Goal: Information Seeking & Learning: Learn about a topic

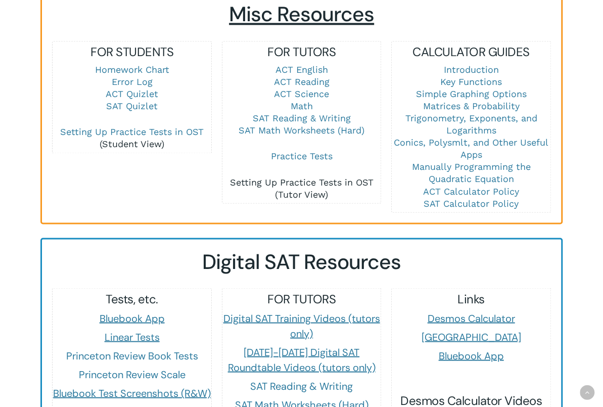
scroll to position [728, 0]
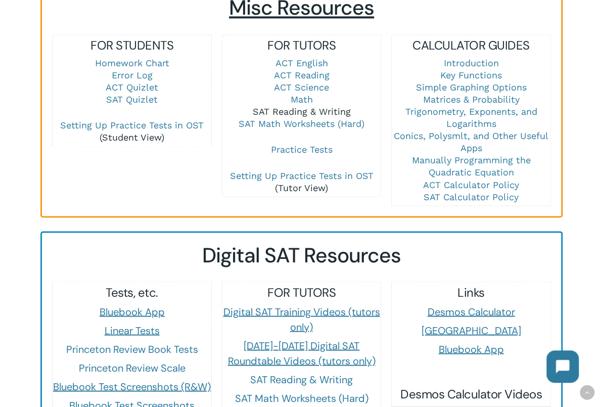
click at [306, 106] on link "SAT Reading & Writing" at bounding box center [302, 111] width 98 height 11
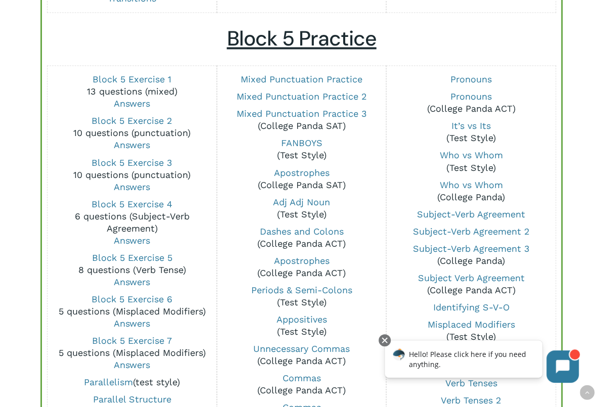
scroll to position [746, 0]
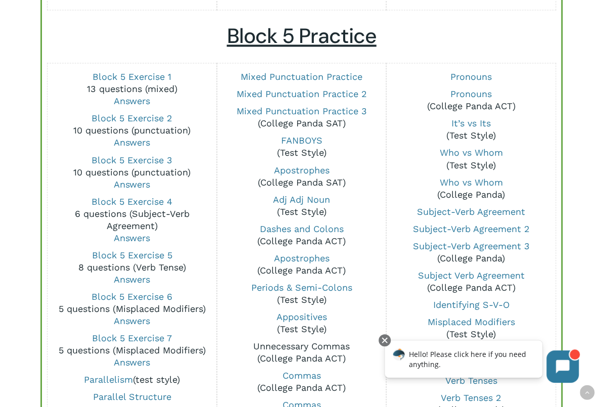
click at [297, 341] on link "Unnecessary Commas" at bounding box center [301, 345] width 96 height 11
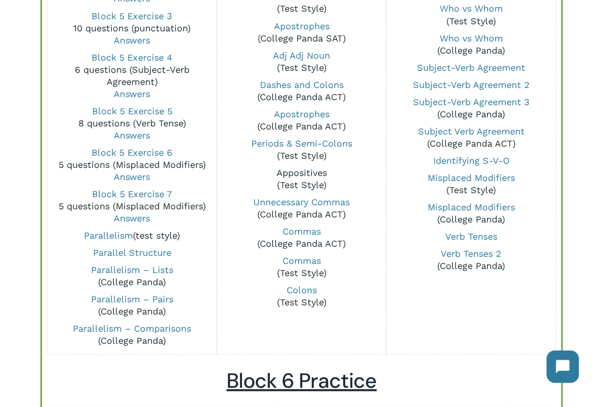
scroll to position [885, 0]
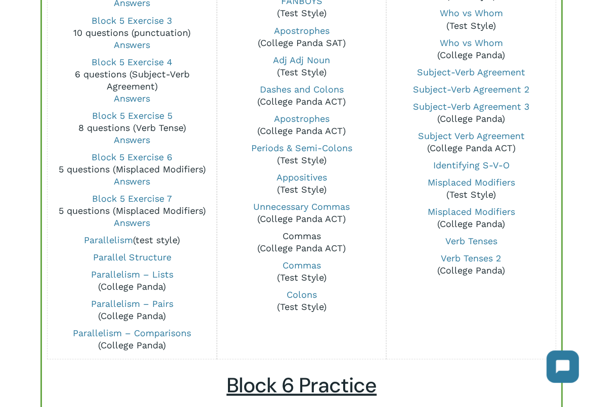
click at [298, 230] on link "Commas" at bounding box center [301, 235] width 38 height 11
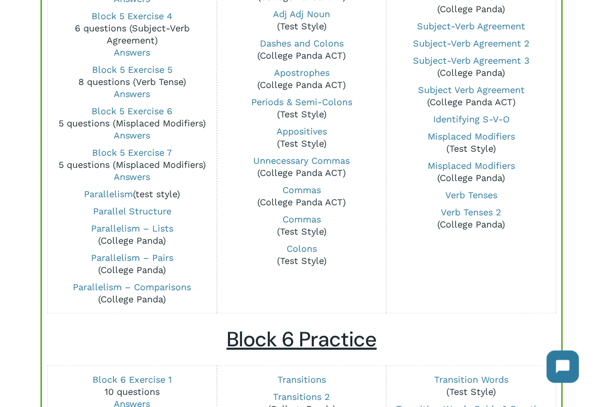
scroll to position [931, 0]
click at [304, 245] on link "Colons" at bounding box center [301, 247] width 30 height 11
